Goal: Transaction & Acquisition: Download file/media

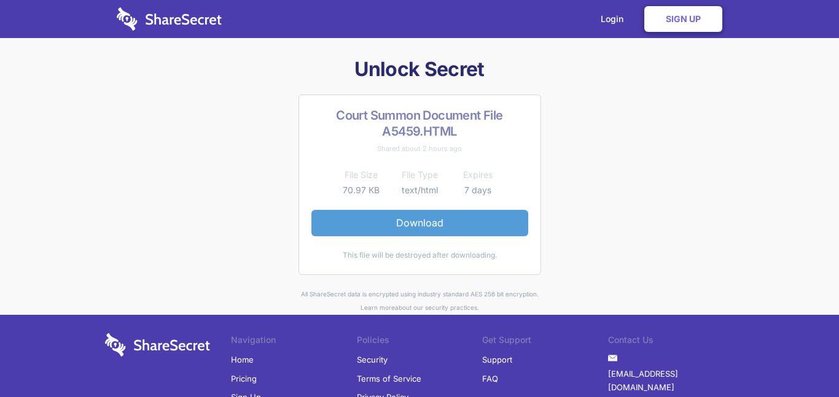
click at [422, 230] on link "Download" at bounding box center [419, 223] width 217 height 26
click at [421, 228] on link "Download" at bounding box center [419, 223] width 217 height 26
click at [406, 228] on link "Download" at bounding box center [419, 223] width 217 height 26
